Goal: Use online tool/utility: Utilize a website feature to perform a specific function

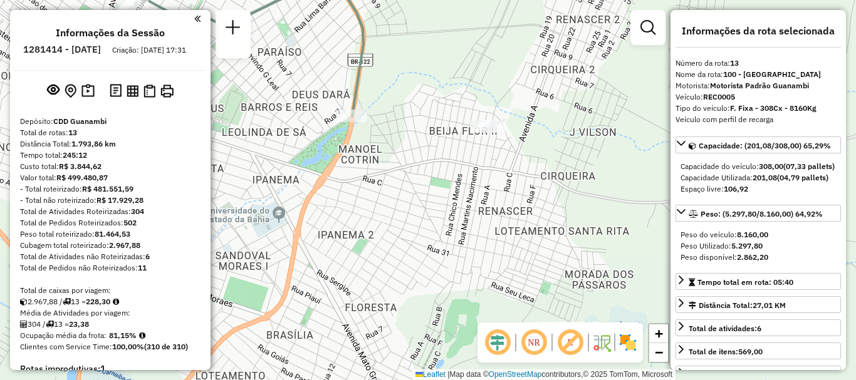
select select "**********"
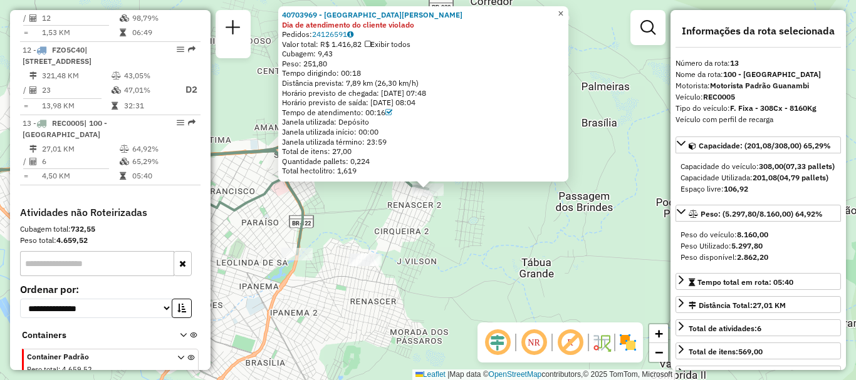
click at [563, 8] on span "×" at bounding box center [561, 13] width 6 height 11
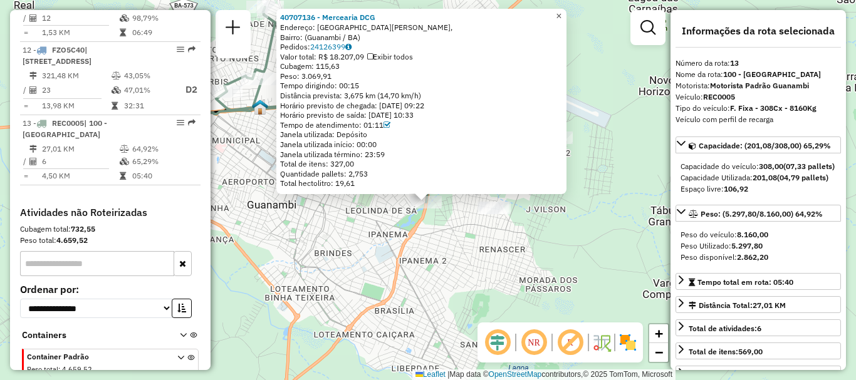
click at [562, 11] on span "×" at bounding box center [559, 16] width 6 height 11
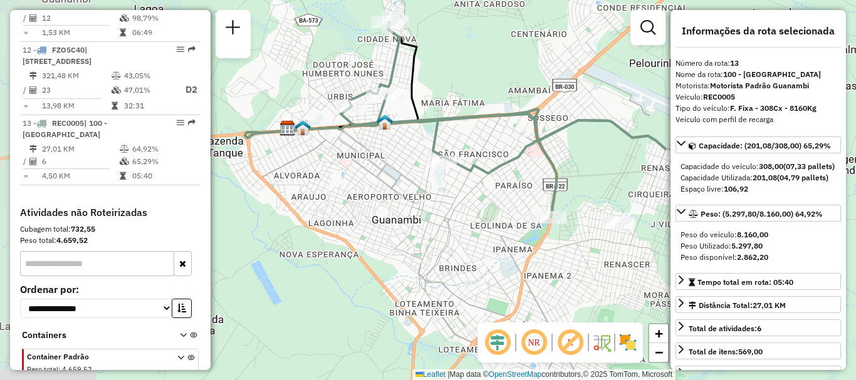
drag, startPoint x: 331, startPoint y: 263, endPoint x: 456, endPoint y: 278, distance: 125.6
click at [456, 278] on div "Janela de atendimento Grade de atendimento Capacidade Transportadoras Veículos …" at bounding box center [428, 190] width 856 height 380
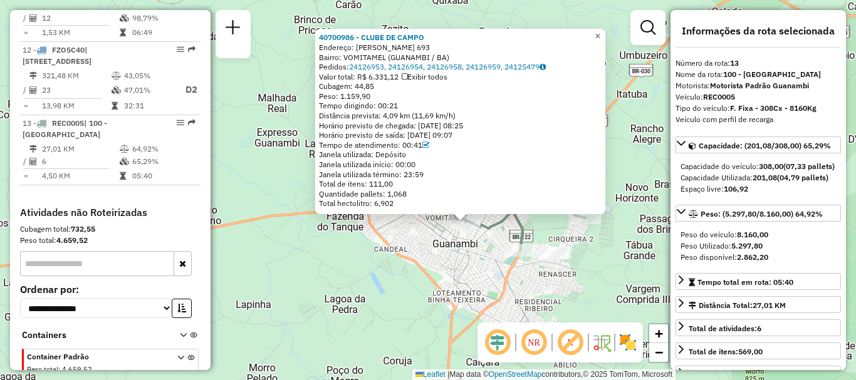
click at [600, 31] on span "×" at bounding box center [598, 36] width 6 height 11
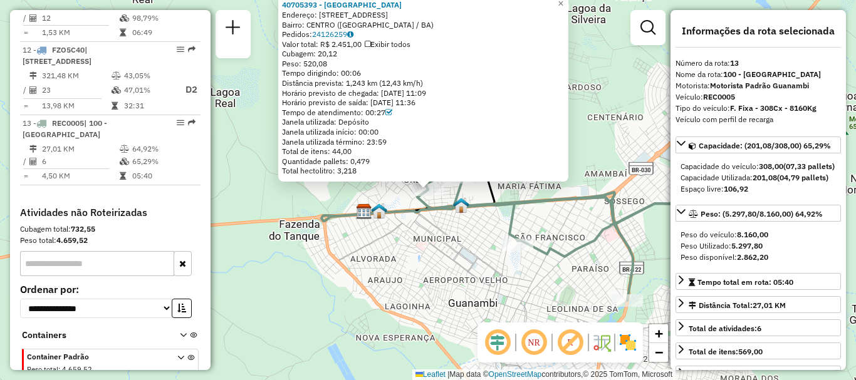
click at [433, 243] on div "40705393 - [GEOGRAPHIC_DATA] Endereço: [STREET_ADDRESS][GEOGRAPHIC_DATA]: [GEOG…" at bounding box center [428, 190] width 856 height 380
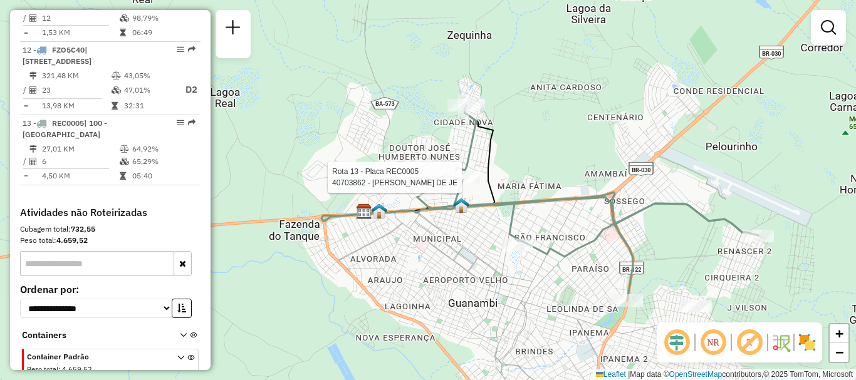
select select "**********"
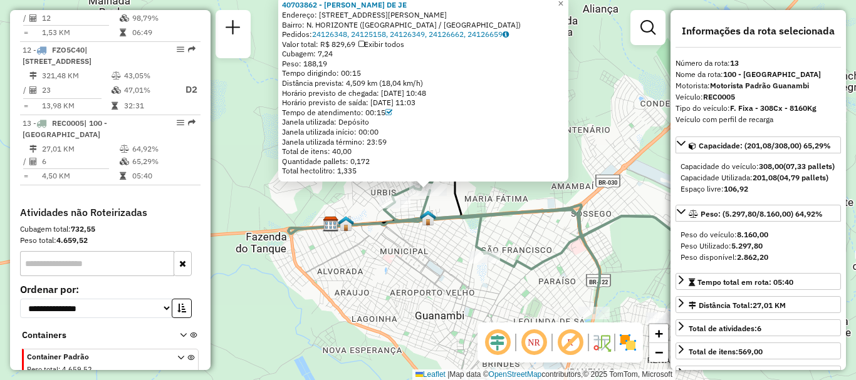
click at [490, 207] on icon at bounding box center [554, 216] width 341 height 196
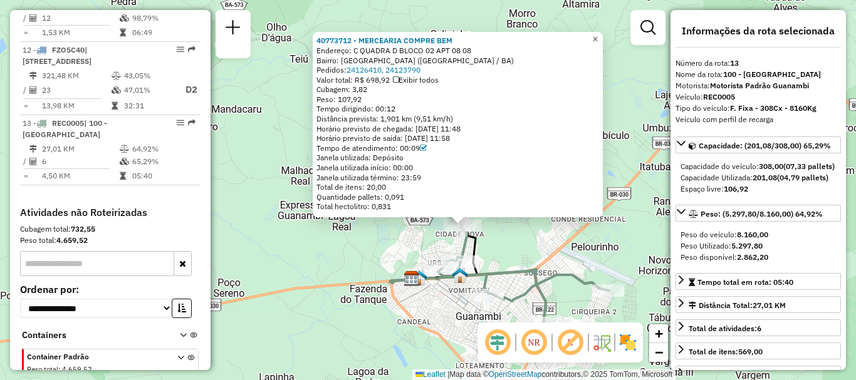
click at [598, 37] on span "×" at bounding box center [595, 39] width 6 height 11
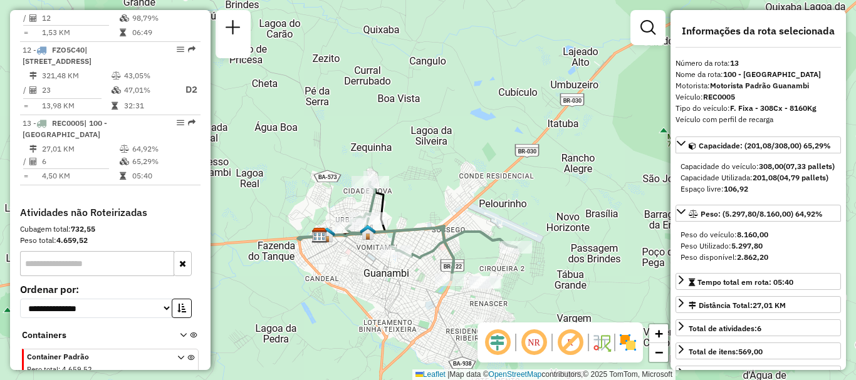
drag, startPoint x: 573, startPoint y: 224, endPoint x: 481, endPoint y: 181, distance: 101.8
click at [481, 181] on div "Janela de atendimento Grade de atendimento Capacidade Transportadoras Veículos …" at bounding box center [428, 190] width 856 height 380
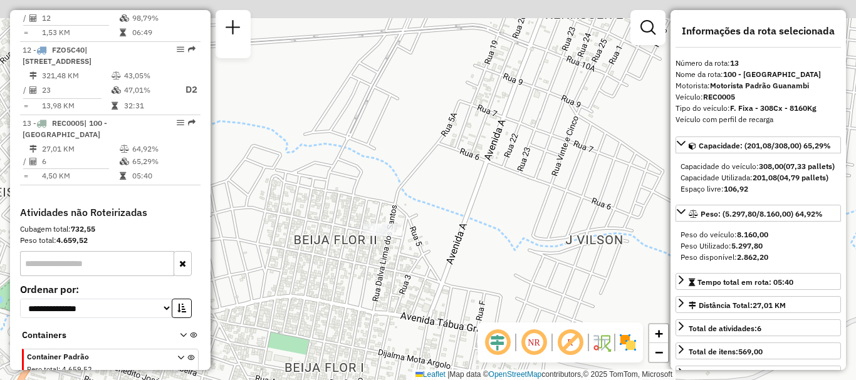
drag, startPoint x: 367, startPoint y: 160, endPoint x: 387, endPoint y: 277, distance: 118.4
click at [387, 277] on div "Janela de atendimento Grade de atendimento Capacidade Transportadoras Veículos …" at bounding box center [428, 190] width 856 height 380
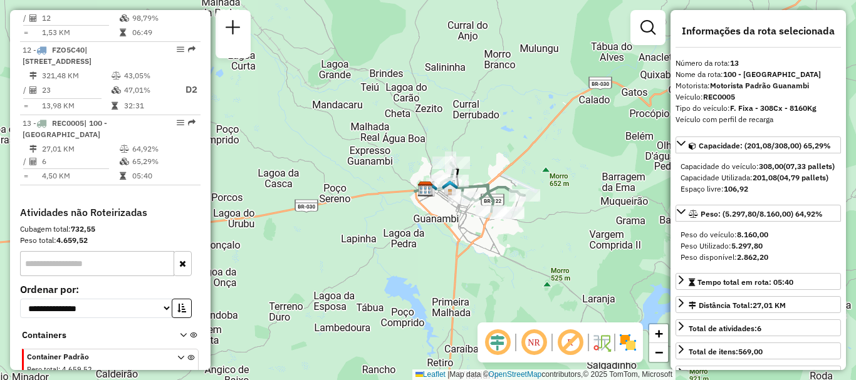
drag, startPoint x: 377, startPoint y: 231, endPoint x: 545, endPoint y: 236, distance: 168.0
click at [565, 241] on div "Janela de atendimento Grade de atendimento Capacidade Transportadoras Veículos …" at bounding box center [428, 190] width 856 height 380
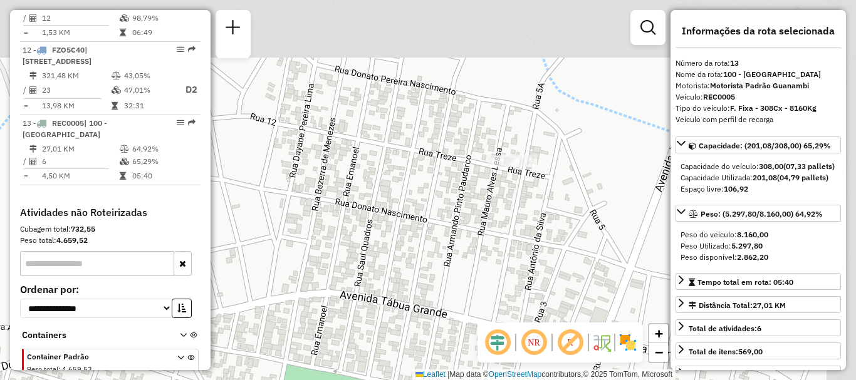
drag, startPoint x: 592, startPoint y: 73, endPoint x: 469, endPoint y: 240, distance: 206.7
click at [469, 240] on div "Janela de atendimento Grade de atendimento Capacidade Transportadoras Veículos …" at bounding box center [428, 190] width 856 height 380
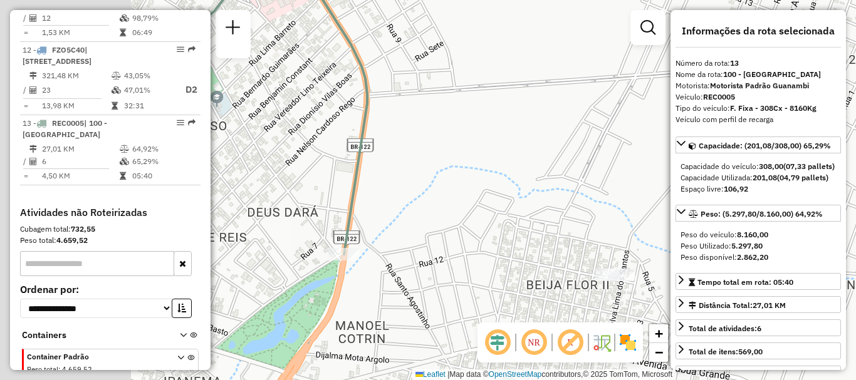
drag, startPoint x: 323, startPoint y: 203, endPoint x: 569, endPoint y: 189, distance: 246.1
click at [569, 189] on div "Janela de atendimento Grade de atendimento Capacidade Transportadoras Veículos …" at bounding box center [428, 190] width 856 height 380
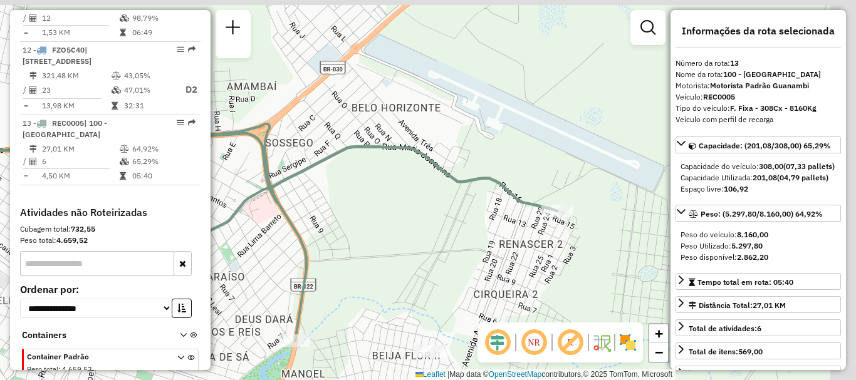
drag, startPoint x: 499, startPoint y: 211, endPoint x: 427, endPoint y: 263, distance: 88.7
click at [427, 263] on div "Janela de atendimento Grade de atendimento Capacidade Transportadoras Veículos …" at bounding box center [428, 190] width 856 height 380
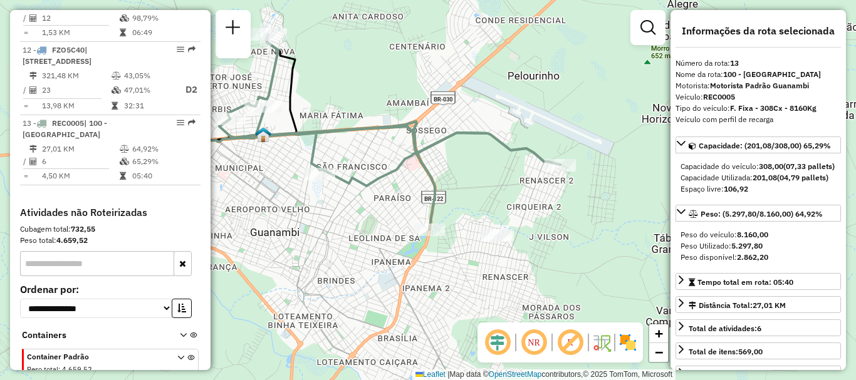
drag, startPoint x: 434, startPoint y: 245, endPoint x: 499, endPoint y: 157, distance: 109.8
click at [499, 157] on div "Janela de atendimento Grade de atendimento Capacidade Transportadoras Veículos …" at bounding box center [428, 190] width 856 height 380
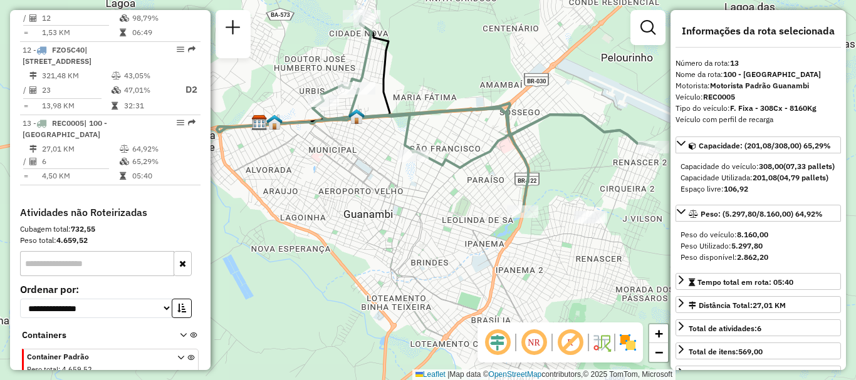
drag, startPoint x: 364, startPoint y: 214, endPoint x: 457, endPoint y: 197, distance: 95.0
click at [457, 197] on div "Janela de atendimento Grade de atendimento Capacidade Transportadoras Veículos …" at bounding box center [428, 190] width 856 height 380
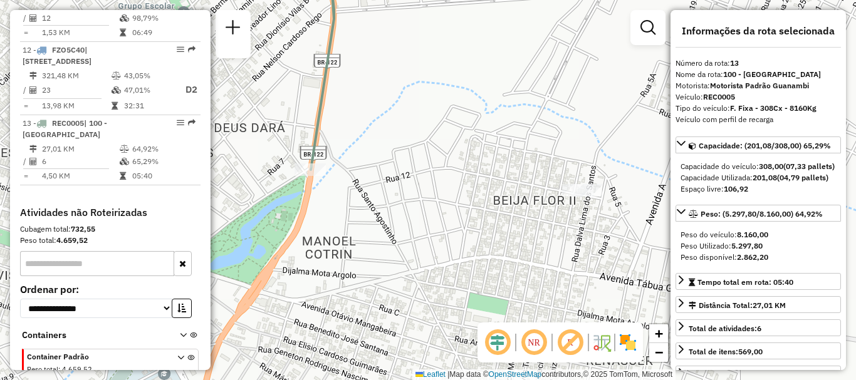
drag, startPoint x: 605, startPoint y: 180, endPoint x: 576, endPoint y: 211, distance: 42.1
click at [576, 211] on div "Janela de atendimento Grade de atendimento Capacidade Transportadoras Veículos …" at bounding box center [428, 190] width 856 height 380
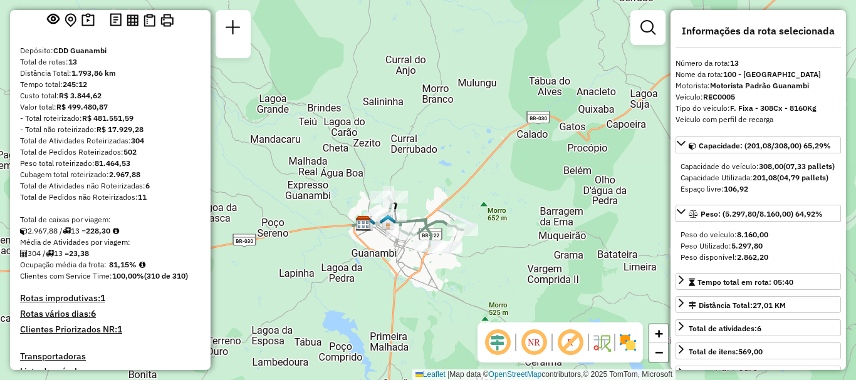
scroll to position [0, 0]
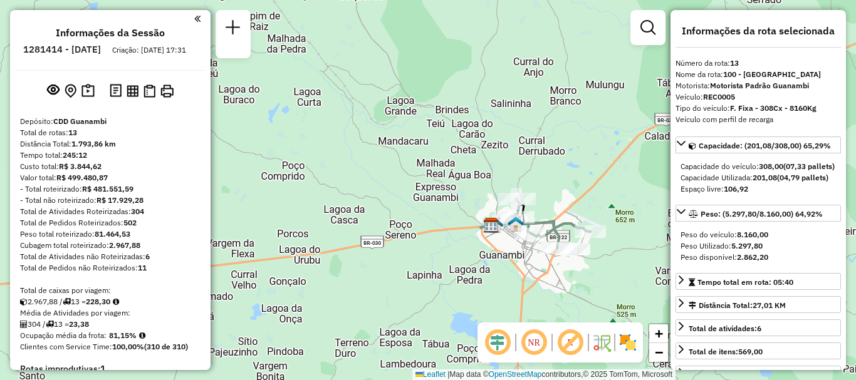
drag, startPoint x: 406, startPoint y: 292, endPoint x: 534, endPoint y: 294, distance: 127.9
click at [534, 294] on div "Janela de atendimento Grade de atendimento Capacidade Transportadoras Veículos …" at bounding box center [428, 190] width 856 height 380
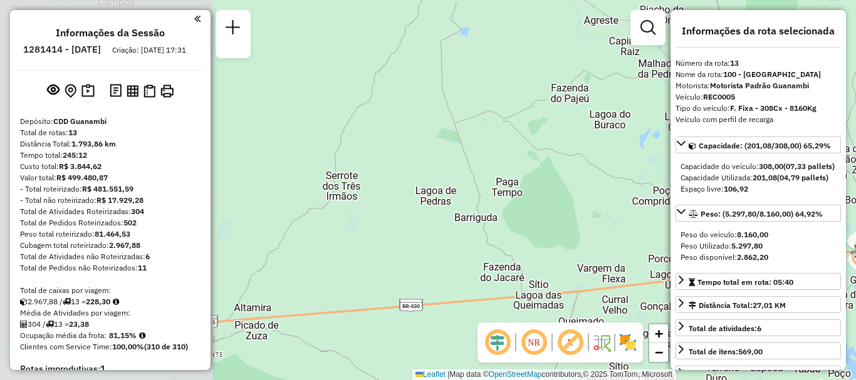
drag, startPoint x: 232, startPoint y: 199, endPoint x: 603, endPoint y: 224, distance: 371.9
click at [603, 224] on div "Janela de atendimento Grade de atendimento Capacidade Transportadoras Veículos …" at bounding box center [428, 190] width 856 height 380
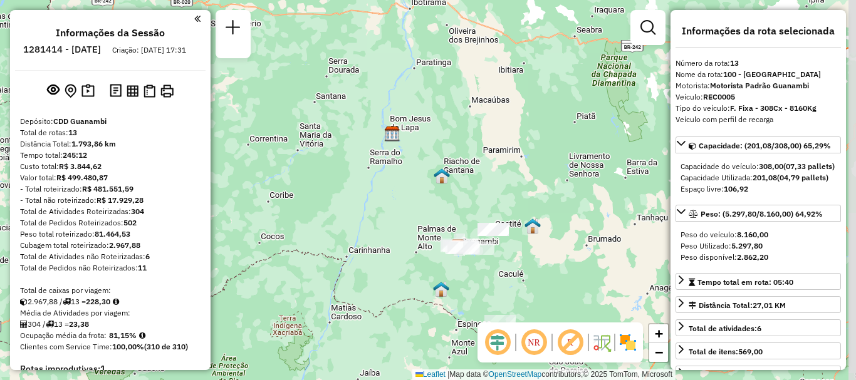
drag, startPoint x: 523, startPoint y: 143, endPoint x: 481, endPoint y: 160, distance: 44.7
click at [481, 160] on div "Janela de atendimento Grade de atendimento Capacidade Transportadoras Veículos …" at bounding box center [428, 190] width 856 height 380
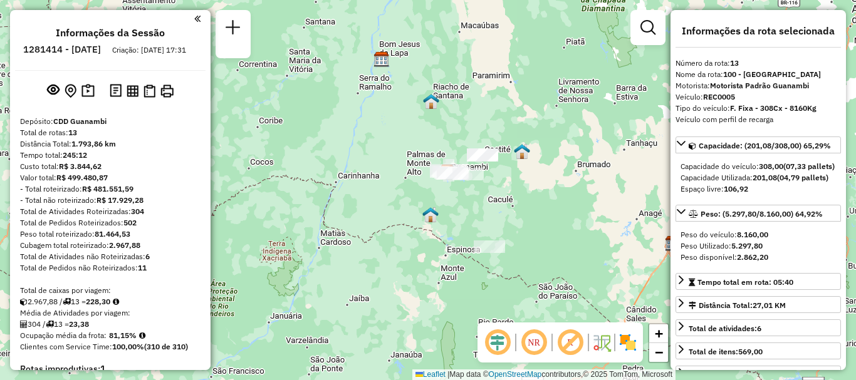
drag, startPoint x: 567, startPoint y: 193, endPoint x: 556, endPoint y: 119, distance: 74.7
click at [556, 119] on div "Janela de atendimento Grade de atendimento Capacidade Transportadoras Veículos …" at bounding box center [428, 190] width 856 height 380
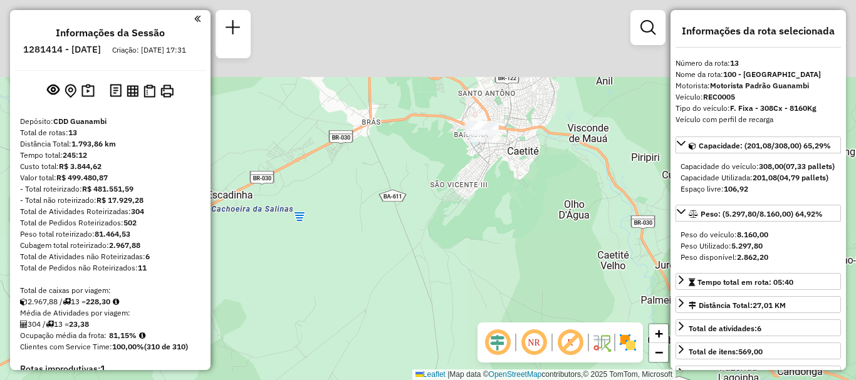
drag, startPoint x: 520, startPoint y: 82, endPoint x: 491, endPoint y: 165, distance: 88.2
click at [491, 165] on div "Janela de atendimento Grade de atendimento Capacidade Transportadoras Veículos …" at bounding box center [428, 190] width 856 height 380
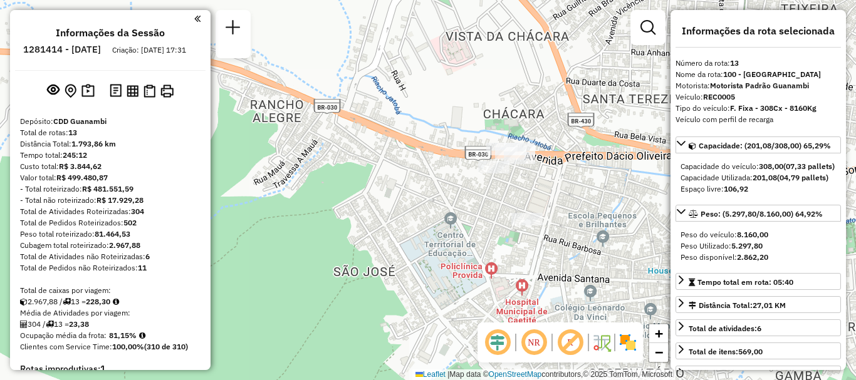
drag, startPoint x: 399, startPoint y: 219, endPoint x: 443, endPoint y: 210, distance: 44.7
click at [443, 210] on div "Janela de atendimento Grade de atendimento Capacidade Transportadoras Veículos …" at bounding box center [428, 190] width 856 height 380
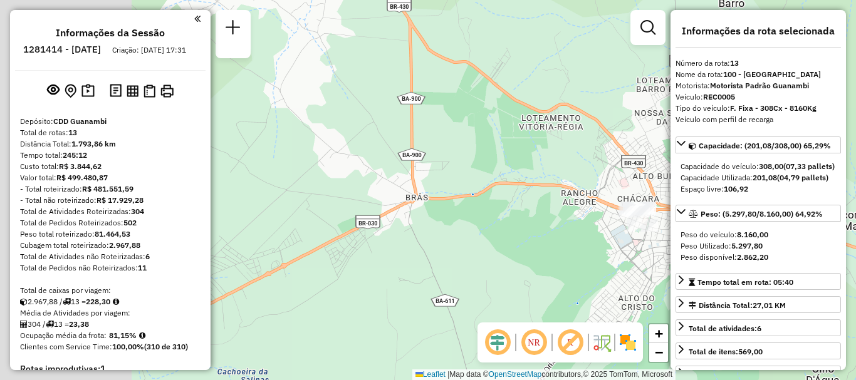
drag, startPoint x: 395, startPoint y: 220, endPoint x: 555, endPoint y: 218, distance: 159.8
click at [585, 210] on div "Janela de atendimento Grade de atendimento Capacidade Transportadoras Veículos …" at bounding box center [428, 190] width 856 height 380
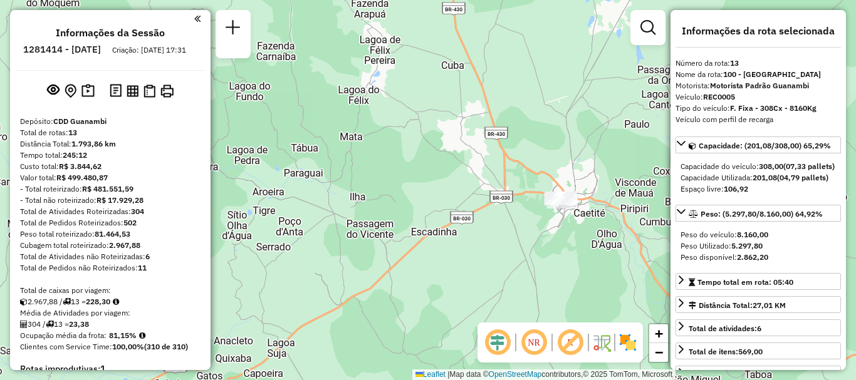
drag, startPoint x: 508, startPoint y: 241, endPoint x: 525, endPoint y: 178, distance: 65.5
click at [525, 178] on div "Janela de atendimento Grade de atendimento Capacidade Transportadoras Veículos …" at bounding box center [428, 190] width 856 height 380
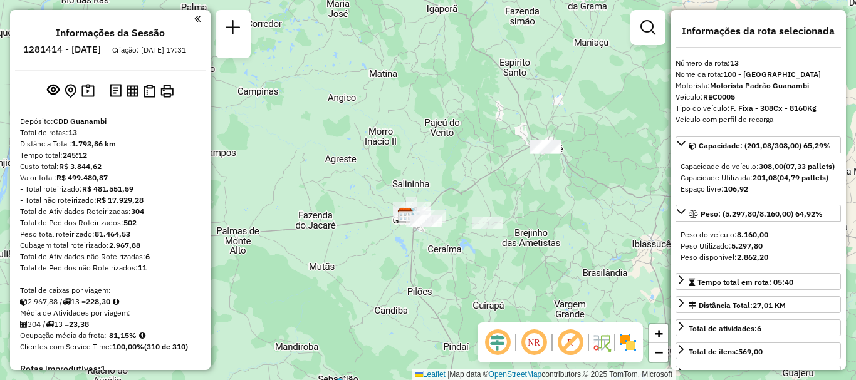
drag, startPoint x: 488, startPoint y: 241, endPoint x: 499, endPoint y: 160, distance: 81.5
click at [515, 130] on div "Janela de atendimento Grade de atendimento Capacidade Transportadoras Veículos …" at bounding box center [428, 190] width 856 height 380
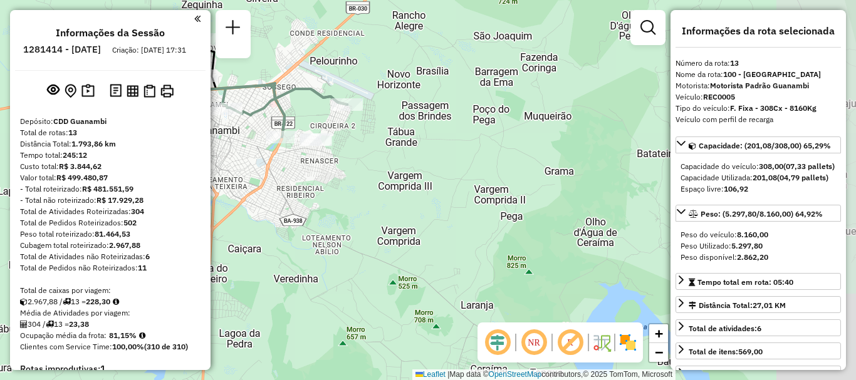
drag, startPoint x: 622, startPoint y: 139, endPoint x: 364, endPoint y: 141, distance: 257.6
click at [364, 141] on div "Janela de atendimento Grade de atendimento Capacidade Transportadoras Veículos …" at bounding box center [428, 190] width 856 height 380
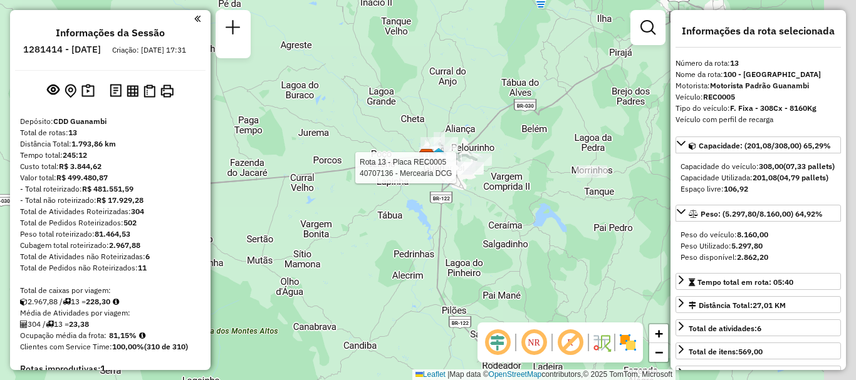
drag, startPoint x: 576, startPoint y: 210, endPoint x: 537, endPoint y: 216, distance: 39.3
click at [537, 216] on div "Rota 13 - Placa REC0005 40707136 - Mercearia DCG Janela de atendimento Grade de…" at bounding box center [428, 190] width 856 height 380
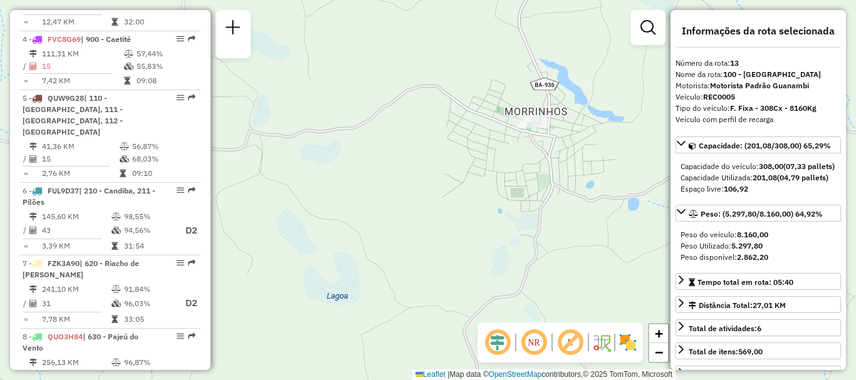
scroll to position [572, 0]
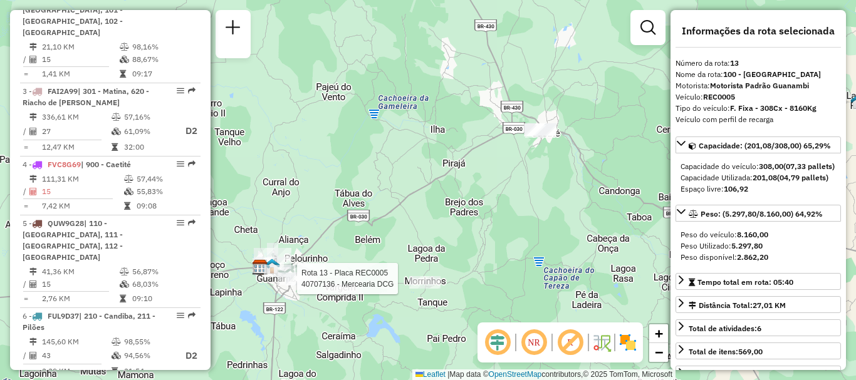
drag, startPoint x: 567, startPoint y: 65, endPoint x: 533, endPoint y: 159, distance: 99.9
click at [533, 159] on div "Rota 13 - Placa REC0005 40707136 - Mercearia DCG Janela de atendimento Grade de…" at bounding box center [428, 190] width 856 height 380
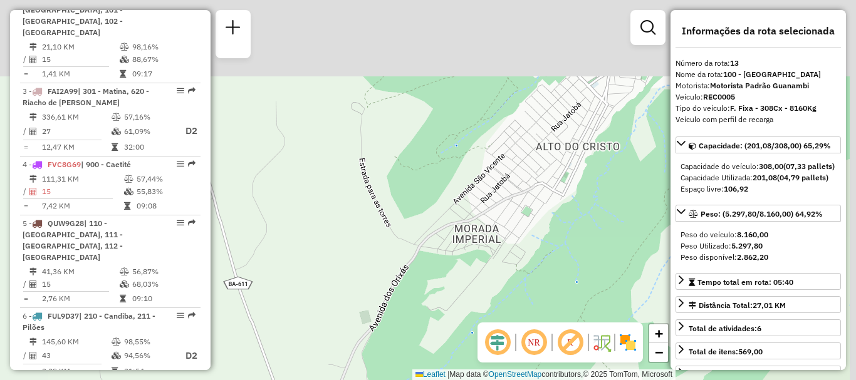
drag, startPoint x: 554, startPoint y: 70, endPoint x: 492, endPoint y: 288, distance: 226.7
click at [492, 288] on div "Rota 13 - Placa REC0005 40707136 - Mercearia DCG Janela de atendimento Grade de…" at bounding box center [428, 190] width 856 height 380
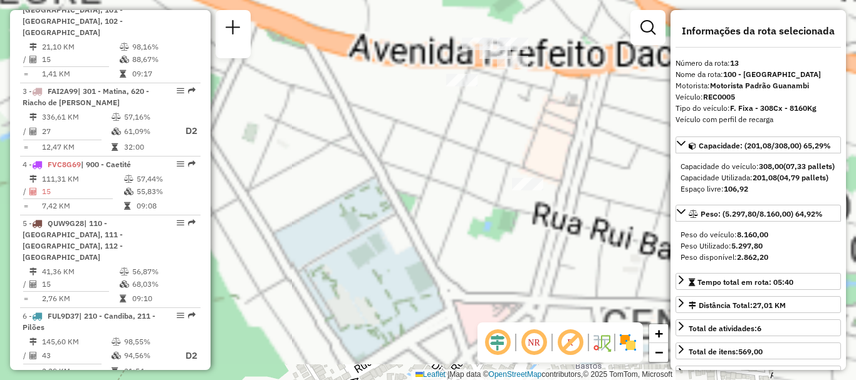
drag, startPoint x: 577, startPoint y: 9, endPoint x: 387, endPoint y: 405, distance: 438.4
click at [387, 380] on html "Aguarde... Pop-up bloqueado! Seu navegador bloqueou automáticamente a abertura …" at bounding box center [428, 190] width 856 height 380
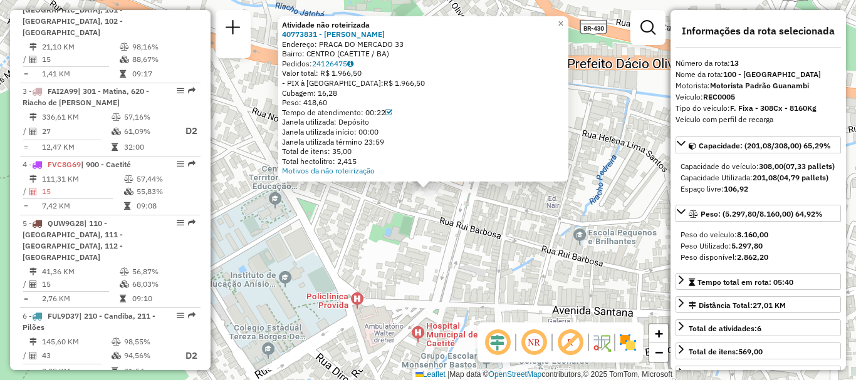
click at [486, 264] on div "Atividade não roteirizada 40773831 - MERCEARIA BATISTA Endereço: PRACA DO MERCA…" at bounding box center [428, 190] width 856 height 380
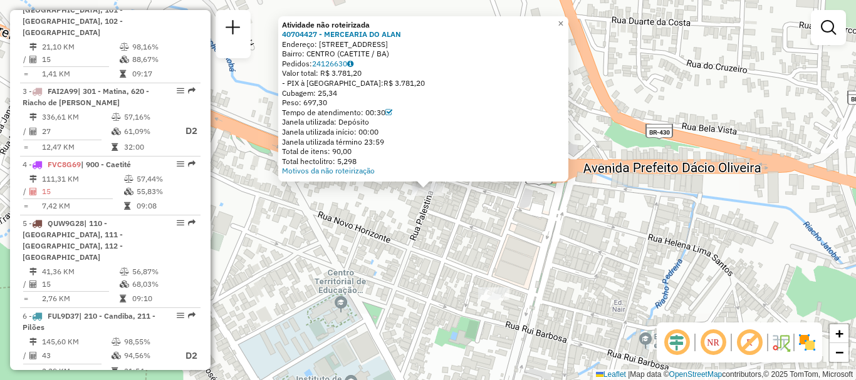
click at [337, 266] on div "Atividade não roteirizada 40704427 - MERCEARIA DO [PERSON_NAME]: [STREET_ADDRES…" at bounding box center [428, 190] width 856 height 380
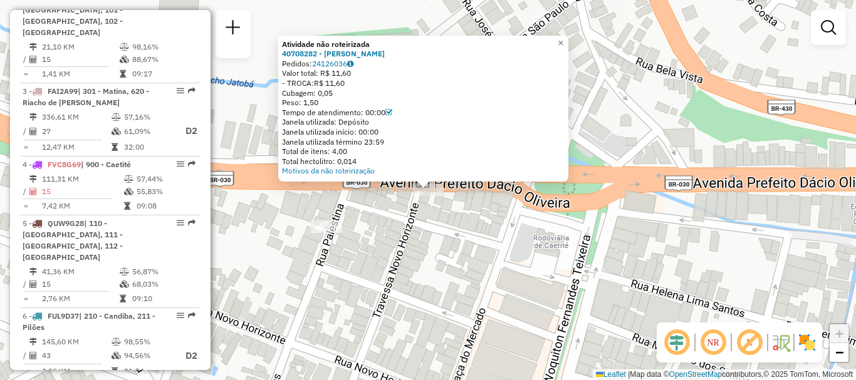
click at [464, 241] on div "Atividade não roteirizada 40708282 - [PERSON_NAME]: 24126036 Valor total: R$ 11…" at bounding box center [428, 190] width 856 height 380
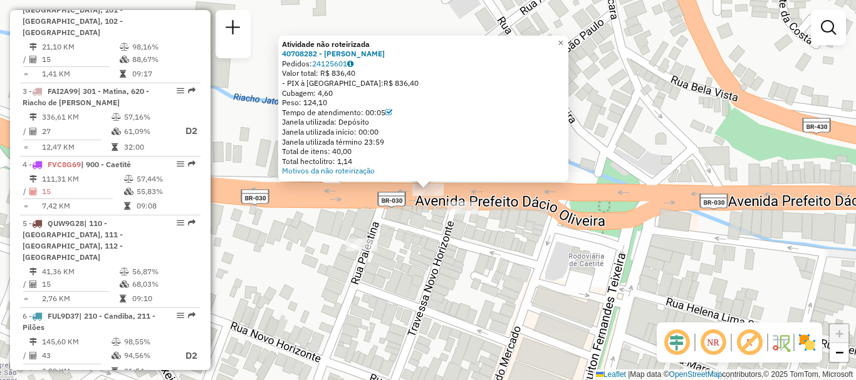
click at [459, 273] on div "Atividade não roteirizada 40708282 - [PERSON_NAME]: 24125601 Valor total: R$ 83…" at bounding box center [428, 190] width 856 height 380
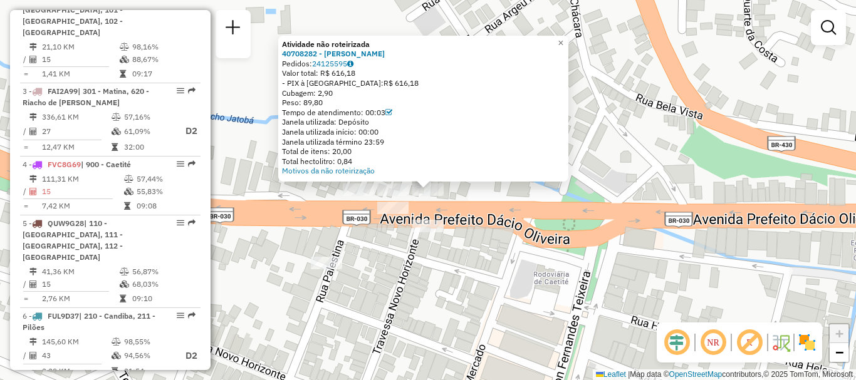
click at [515, 286] on div "Atividade não roteirizada 40708282 - [PERSON_NAME]: 24125595 Valor total: R$ 61…" at bounding box center [428, 190] width 856 height 380
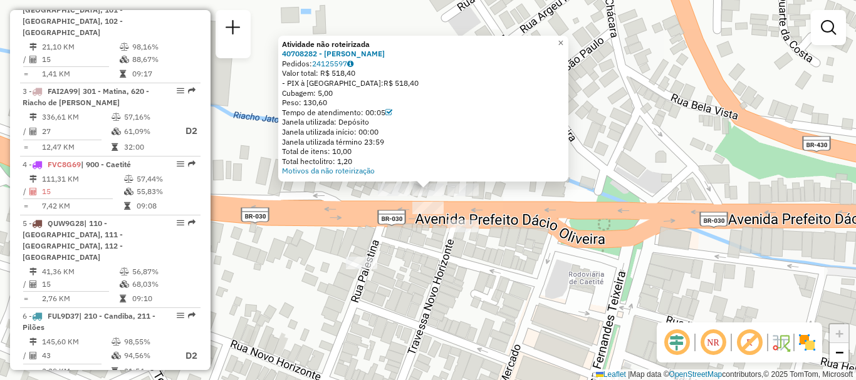
click at [446, 268] on div "Atividade não roteirizada 40708282 - [PERSON_NAME]: 24125597 Valor total: R$ 51…" at bounding box center [428, 190] width 856 height 380
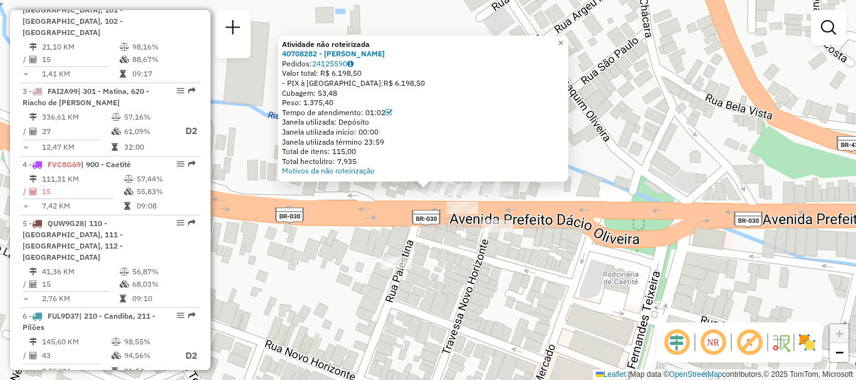
click at [483, 293] on div "Atividade não roteirizada 40708282 - [PERSON_NAME]: 24125590 Valor total: R$ 6.…" at bounding box center [428, 190] width 856 height 380
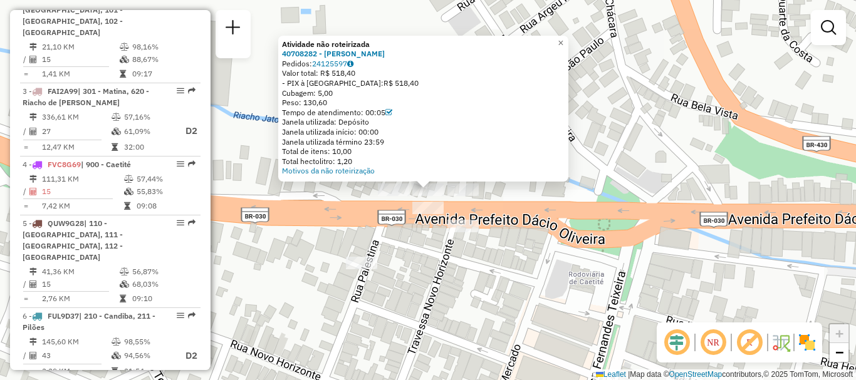
click at [501, 297] on div "Atividade não roteirizada 40708282 - [PERSON_NAME]: 24125597 Valor total: R$ 51…" at bounding box center [428, 190] width 856 height 380
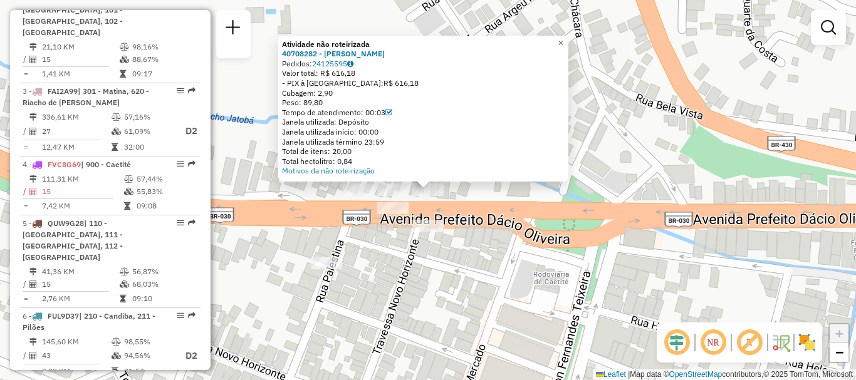
click at [478, 323] on div "Atividade não roteirizada 40708282 - [PERSON_NAME]: 24125595 Valor total: R$ 61…" at bounding box center [428, 190] width 856 height 380
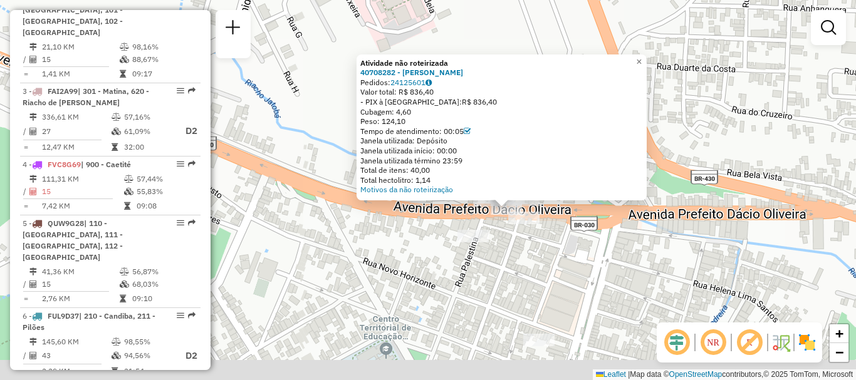
drag, startPoint x: 440, startPoint y: 313, endPoint x: 503, endPoint y: 287, distance: 68.0
click at [503, 287] on div "Atividade não roteirizada 40708282 - [PERSON_NAME]: 24125601 Valor total: R$ 83…" at bounding box center [428, 190] width 856 height 380
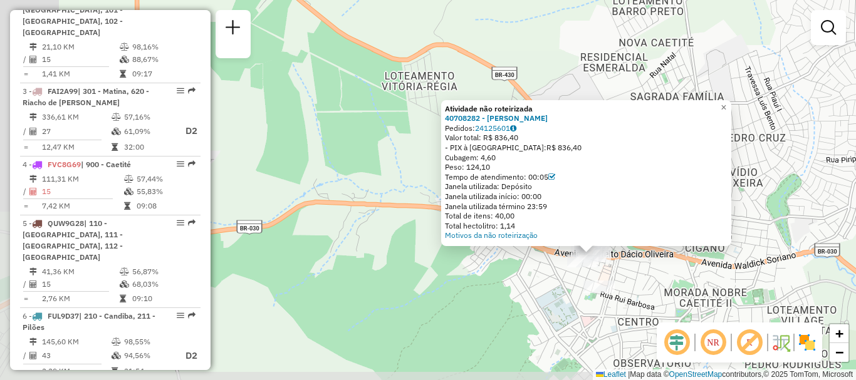
drag, startPoint x: 555, startPoint y: 328, endPoint x: 639, endPoint y: 311, distance: 85.7
click at [639, 311] on div "Atividade não roteirizada 40708282 - [PERSON_NAME]: 24125601 Valor total: R$ 83…" at bounding box center [428, 190] width 856 height 380
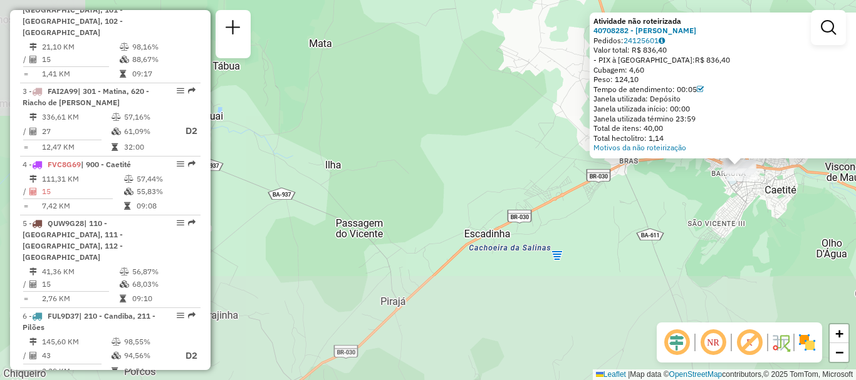
drag, startPoint x: 366, startPoint y: 319, endPoint x: 614, endPoint y: 198, distance: 276.1
click at [614, 198] on div "Atividade não roteirizada 40708282 - [PERSON_NAME]: 24125601 Valor total: R$ 83…" at bounding box center [428, 190] width 856 height 380
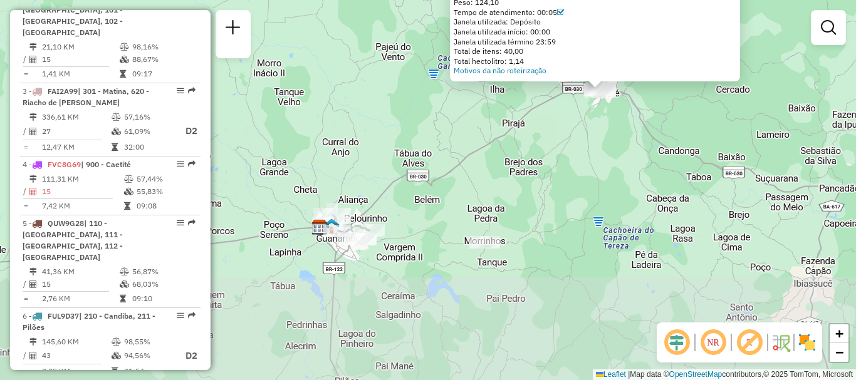
drag, startPoint x: 410, startPoint y: 304, endPoint x: 404, endPoint y: 142, distance: 162.4
click at [404, 142] on div "Atividade não roteirizada 40708282 - [PERSON_NAME]: 24125601 Valor total: R$ 83…" at bounding box center [428, 190] width 856 height 380
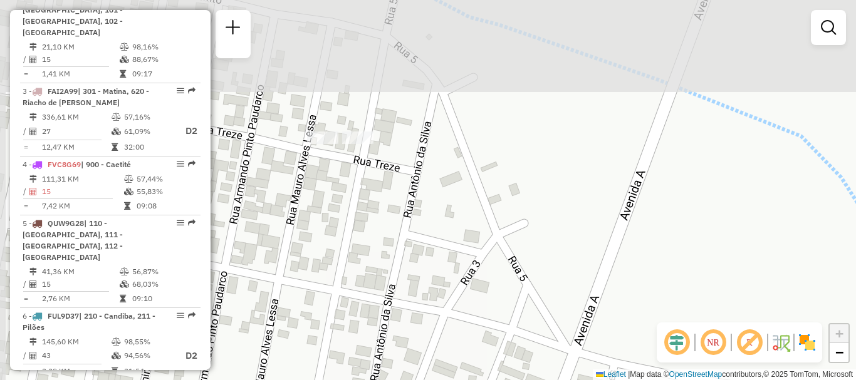
drag, startPoint x: 381, startPoint y: 55, endPoint x: 387, endPoint y: 228, distance: 173.1
click at [387, 228] on div "Atividade não roteirizada 40708282 - [PERSON_NAME]: 24125601 Valor total: R$ 83…" at bounding box center [428, 190] width 856 height 380
